Goal: Task Accomplishment & Management: Use online tool/utility

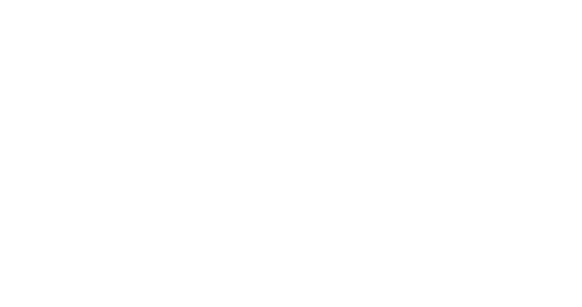
select select "Song"
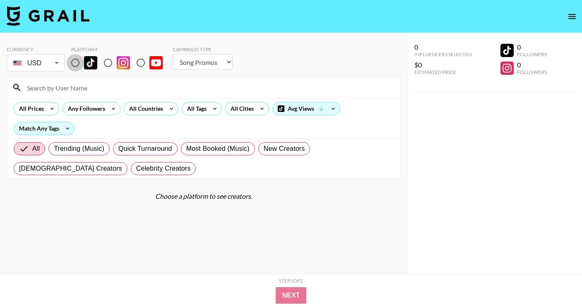
click at [80, 61] on input "radio" at bounding box center [75, 62] width 17 height 17
radio input "true"
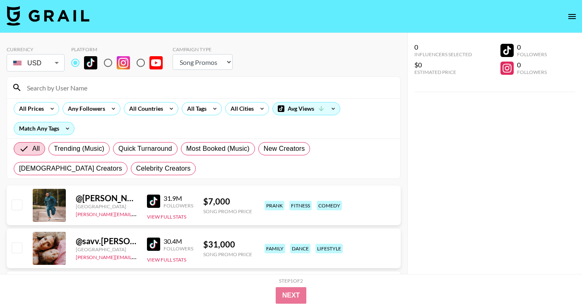
click at [121, 87] on input at bounding box center [208, 87] width 373 height 13
paste input "@twinslifestyle1"
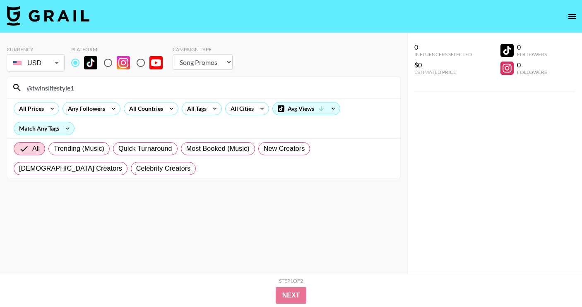
click at [60, 85] on input "@twinslifestyle1" at bounding box center [208, 87] width 373 height 13
paste input "joezydc"
click at [149, 85] on input "@joezydc" at bounding box center [208, 87] width 373 height 13
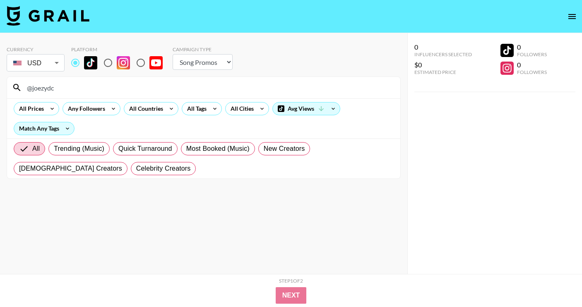
click at [149, 85] on input "@joezydc" at bounding box center [208, 87] width 373 height 13
paste input "chopee_0"
click at [108, 83] on input "@chopee_0" at bounding box center [208, 87] width 373 height 13
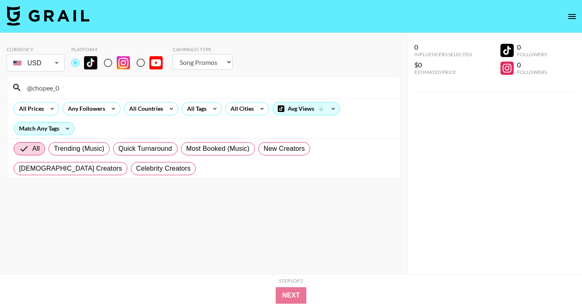
click at [108, 83] on input "@chopee_0" at bounding box center [208, 87] width 373 height 13
paste input "a_ondoy"
click at [144, 87] on input "@a_ondoy" at bounding box center [208, 87] width 373 height 13
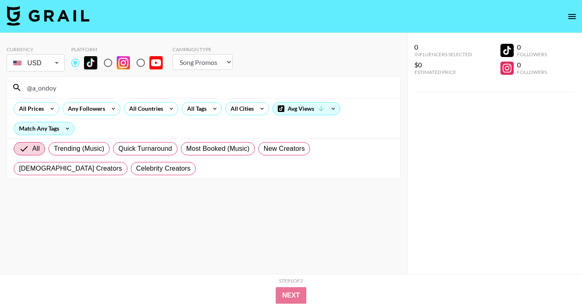
paste input "wedopetwinz"
click at [161, 97] on div "@wedopetwinz" at bounding box center [203, 88] width 393 height 22
click at [161, 94] on input "@wedopetwinz" at bounding box center [208, 87] width 373 height 13
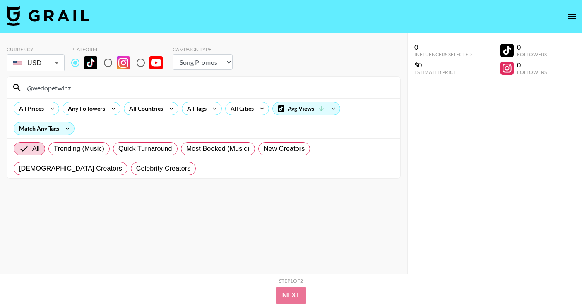
paste input "orangebarbiedoll"
click at [171, 83] on input "@orangebarbiedoll" at bounding box center [208, 87] width 373 height 13
paste input "bigbabyboi_"
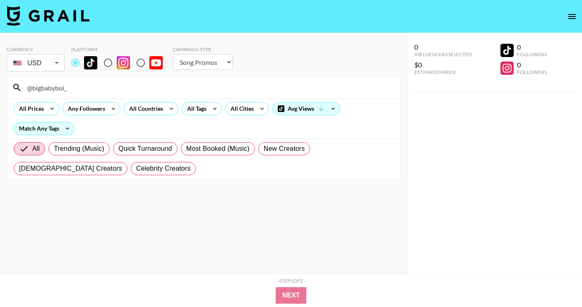
click at [139, 84] on input "@bigbabyboi_" at bounding box center [208, 87] width 373 height 13
paste input "itzzammie"
click at [159, 90] on input "@itzzammie" at bounding box center [208, 87] width 373 height 13
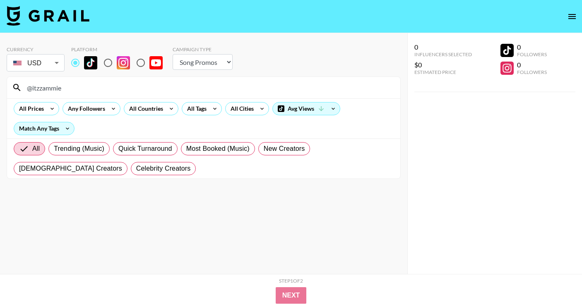
click at [159, 90] on input "@itzzammie" at bounding box center [208, 87] width 373 height 13
paste input "[PERSON_NAME].zz"
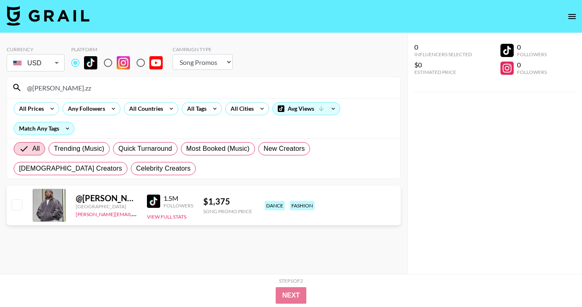
click at [147, 86] on input "@[PERSON_NAME].zz" at bounding box center [208, 87] width 373 height 13
paste input "yallmeetbernie"
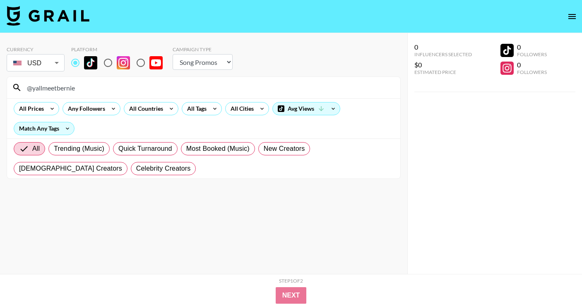
click at [135, 89] on input "@yallmeetbernie" at bounding box center [208, 87] width 373 height 13
paste input "rach_makosso1"
click at [158, 96] on div "@rach_makosso1" at bounding box center [203, 88] width 393 height 22
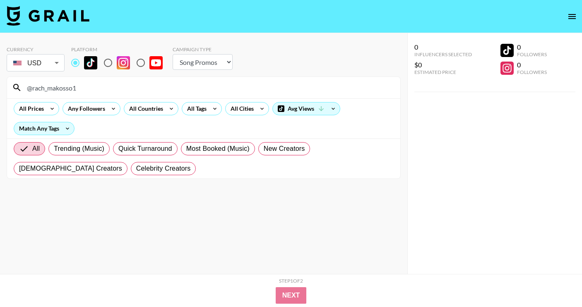
click at [160, 89] on input "@rach_makosso1" at bounding box center [208, 87] width 373 height 13
paste input "kamodancesforyou17"
click at [159, 89] on input "@kamodancesforyou17" at bounding box center [208, 87] width 373 height 13
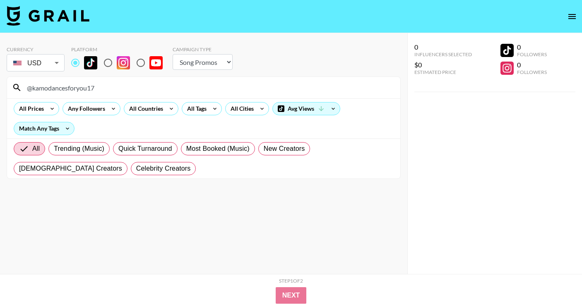
click at [159, 89] on input "@kamodancesforyou17" at bounding box center [208, 87] width 373 height 13
paste input "barbiiestallion"
click at [180, 85] on input "@barbiiestallion" at bounding box center [208, 87] width 373 height 13
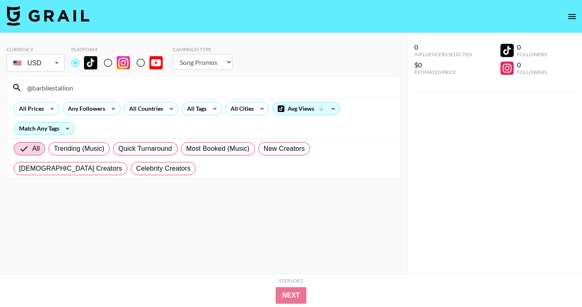
click at [180, 85] on input "@barbiiestallion" at bounding box center [208, 87] width 373 height 13
paste input "gilmorr1"
click at [150, 83] on input "@gilmorr1" at bounding box center [208, 87] width 373 height 13
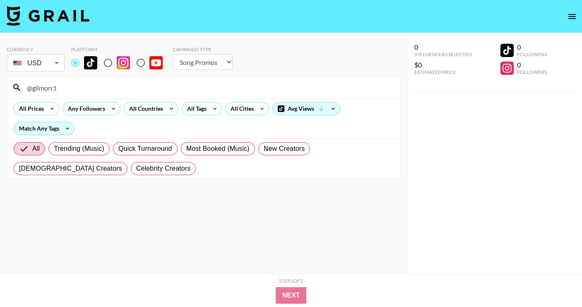
paste input "lisaquama"
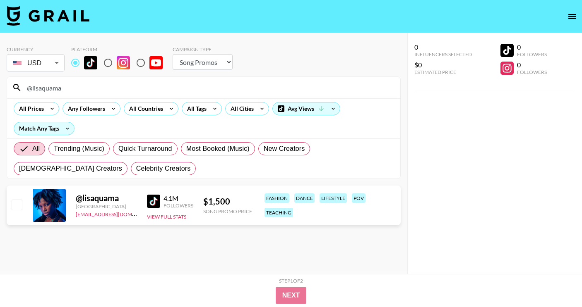
click at [253, 83] on input "@lisaquama" at bounding box center [208, 87] width 373 height 13
paste input "neo_hinade"
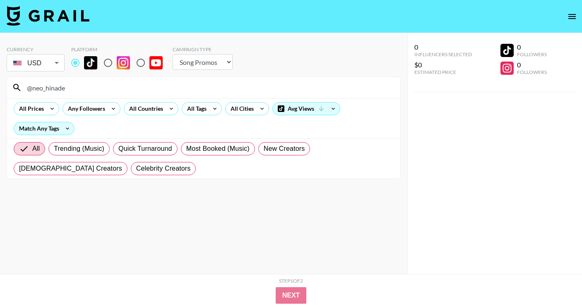
click at [137, 90] on input "@neo_hinade" at bounding box center [208, 87] width 373 height 13
paste input "kingnature_"
click at [151, 86] on input "@kingnature_" at bounding box center [208, 87] width 373 height 13
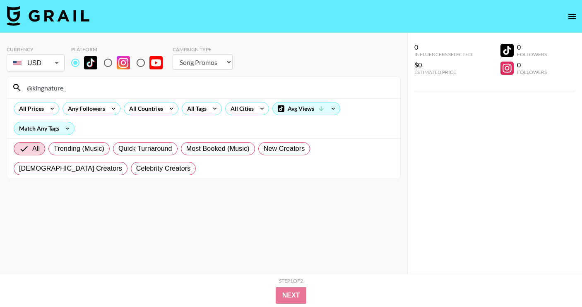
click at [151, 86] on input "@kingnature_" at bounding box center [208, 87] width 373 height 13
paste input "softmadeit"
click at [127, 89] on input "@softmadeit" at bounding box center [208, 87] width 373 height 13
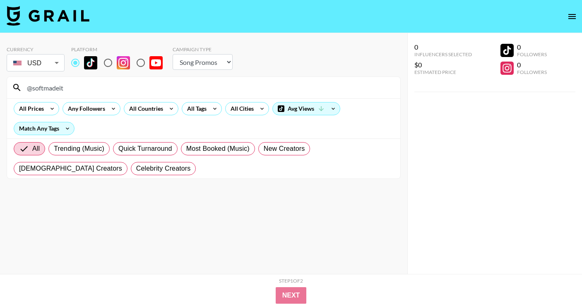
click at [127, 89] on input "@softmadeit" at bounding box center [208, 87] width 373 height 13
paste input "hlonie.nie"
click at [143, 94] on input "@hlonie.nie" at bounding box center [208, 87] width 373 height 13
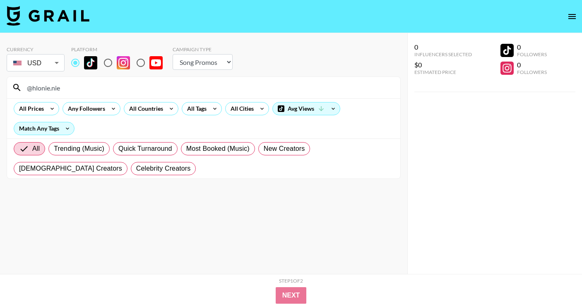
paste input "finegurldivvy"
click at [141, 87] on input "@finegurldivvy" at bounding box center [208, 87] width 373 height 13
paste input "m.r_a.l.e.x"
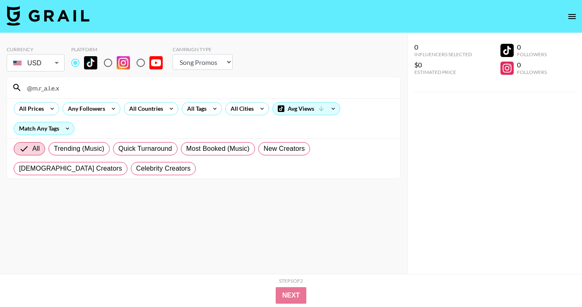
click at [139, 79] on div "@m.r_a.l.e.x" at bounding box center [203, 88] width 393 height 22
click at [139, 91] on input "@m.r_a.l.e.x" at bounding box center [208, 87] width 373 height 13
paste input "purplespeedy"
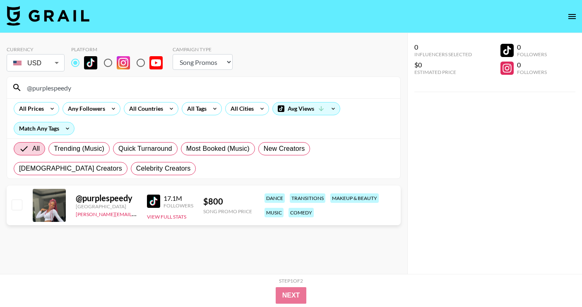
click at [138, 89] on input "@purplespeedy" at bounding box center [208, 87] width 373 height 13
paste input "sheisprincess__"
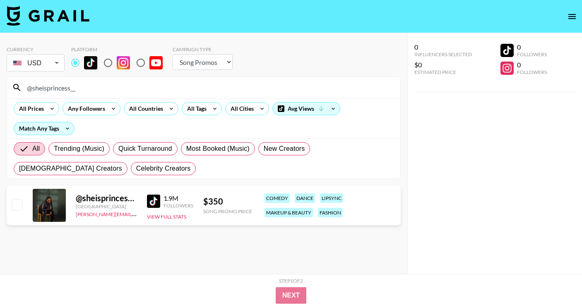
click at [152, 86] on input "@sheisprincess__" at bounding box center [208, 87] width 373 height 13
paste input "purplespeedy"
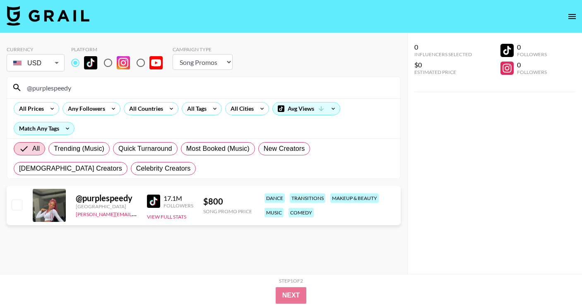
click at [161, 82] on input "@purplespeedy" at bounding box center [208, 87] width 373 height 13
paste input "debillion_moves"
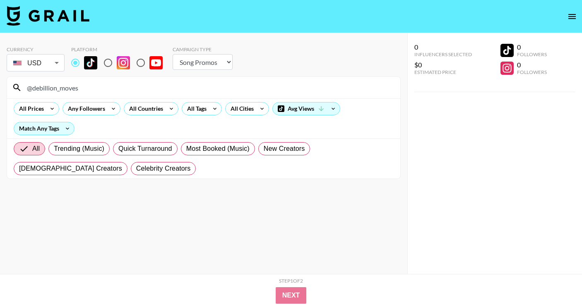
click at [158, 89] on input "@debillion_moves" at bounding box center [208, 87] width 373 height 13
paste input "_ahmstrong"
type input "@_ahmstrong"
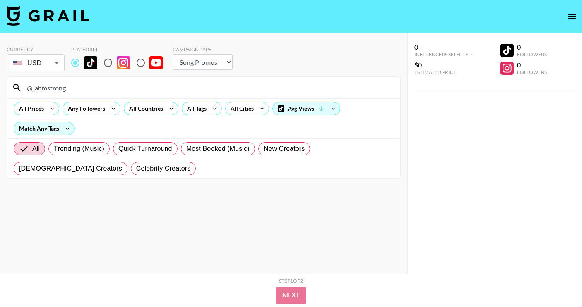
click at [122, 70] on label at bounding box center [114, 62] width 31 height 17
click at [117, 70] on input "radio" at bounding box center [107, 62] width 17 height 17
radio input "true"
click at [122, 81] on input "@_ahmstrong" at bounding box center [208, 87] width 373 height 13
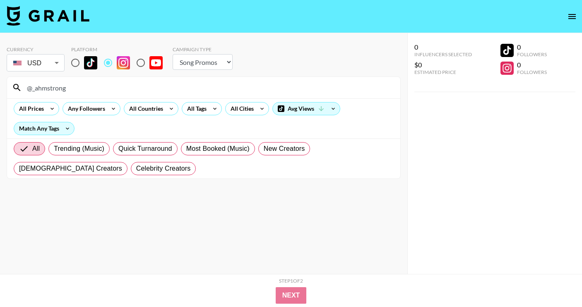
click at [72, 72] on div "Platform" at bounding box center [120, 59] width 98 height 27
click at [74, 64] on input "radio" at bounding box center [75, 62] width 17 height 17
radio input "true"
click at [75, 91] on input "@_ahmstrong" at bounding box center [208, 87] width 373 height 13
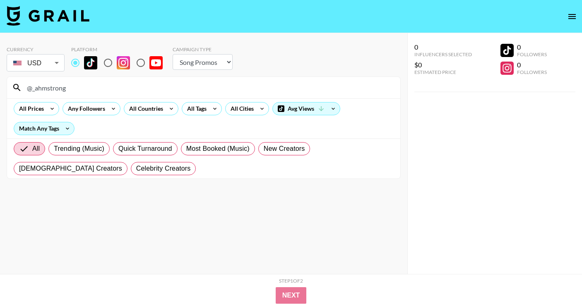
click at [75, 91] on input "@_ahmstrong" at bounding box center [208, 87] width 373 height 13
paste input "victor_ivyic"
click at [142, 90] on input "@victor_ivyic" at bounding box center [208, 87] width 373 height 13
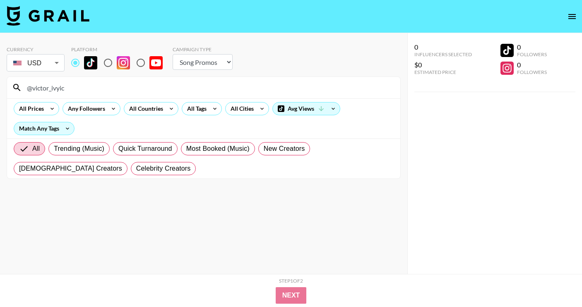
paste input "crispdal"
click at [109, 77] on div "@crispdal" at bounding box center [203, 88] width 393 height 22
click at [109, 85] on input "@crispdal" at bounding box center [208, 87] width 373 height 13
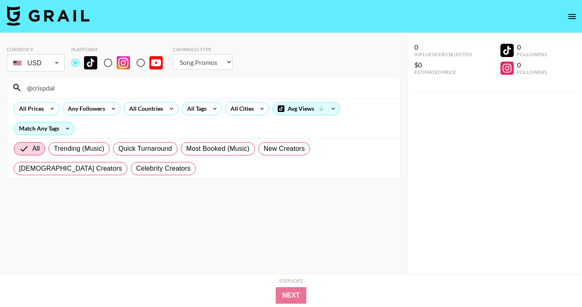
paste input "simkvirdee"
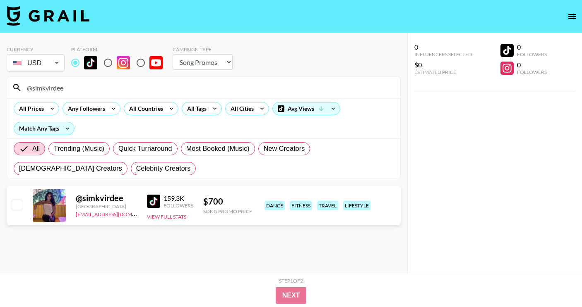
click at [153, 86] on input "@simkvirdee" at bounding box center [208, 87] width 373 height 13
paste input "big_shaxxy"
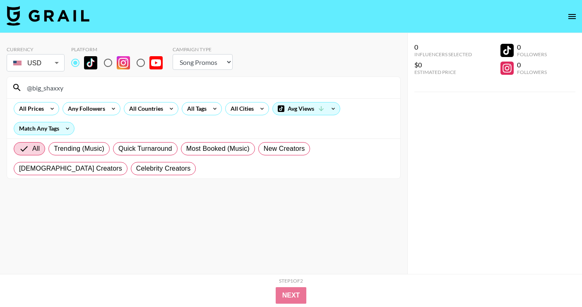
click at [98, 86] on input "@big_shaxxy" at bounding box center [208, 87] width 373 height 13
paste input "jacobworth01"
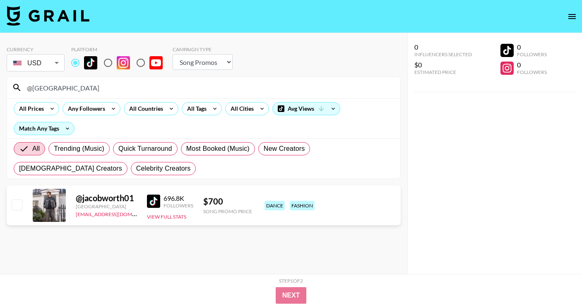
click at [142, 89] on input "@[GEOGRAPHIC_DATA]" at bounding box center [208, 87] width 373 height 13
paste input "_teemalii"
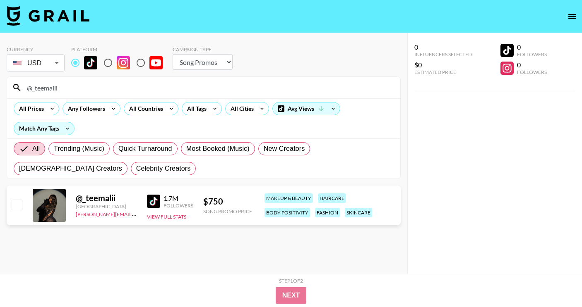
click at [173, 83] on input "@_teemalii" at bounding box center [208, 87] width 373 height 13
paste input "[PERSON_NAME].afro"
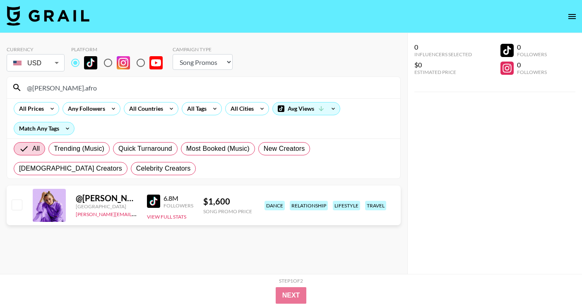
click at [133, 86] on input "@[PERSON_NAME].afro" at bounding box center [208, 87] width 373 height 13
paste input "zayzz__"
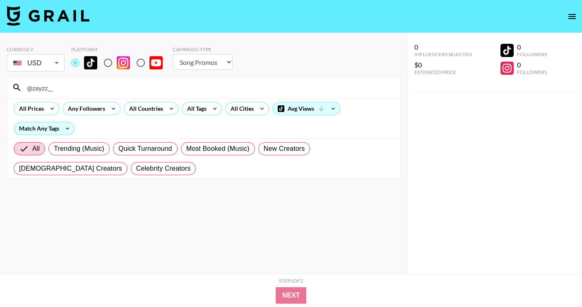
click at [117, 90] on input "@zayzz__" at bounding box center [208, 87] width 373 height 13
paste input "its.loviie"
click at [140, 89] on input "@its.loviie" at bounding box center [208, 87] width 373 height 13
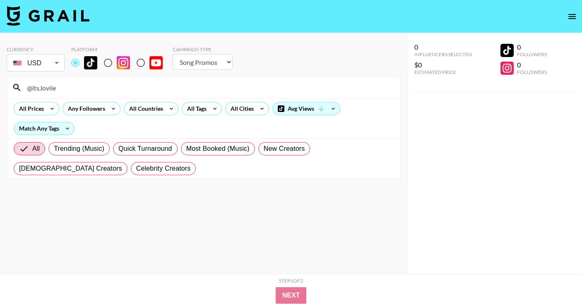
click at [140, 89] on input "@its.loviie" at bounding box center [208, 87] width 373 height 13
paste input "toskysmash"
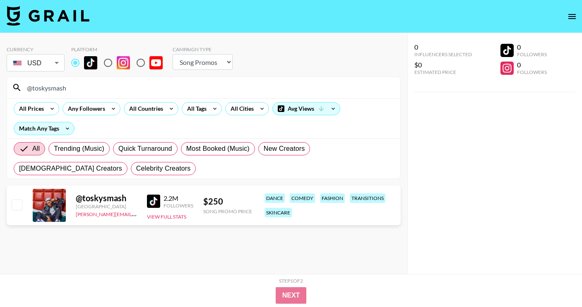
click at [171, 82] on input "@toskysmash" at bounding box center [208, 87] width 373 height 13
paste input "mjenayla"
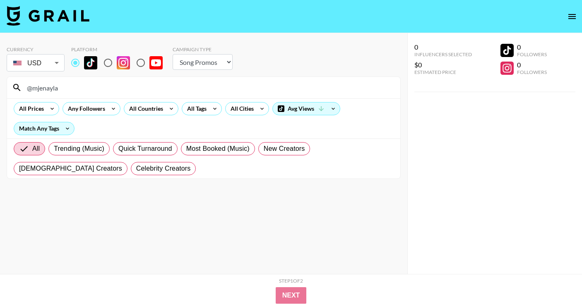
click at [168, 82] on input "@mjenayla" at bounding box center [208, 87] width 373 height 13
paste input "eboh_vicky"
type input "@eboh_vicky"
